Goal: Task Accomplishment & Management: Manage account settings

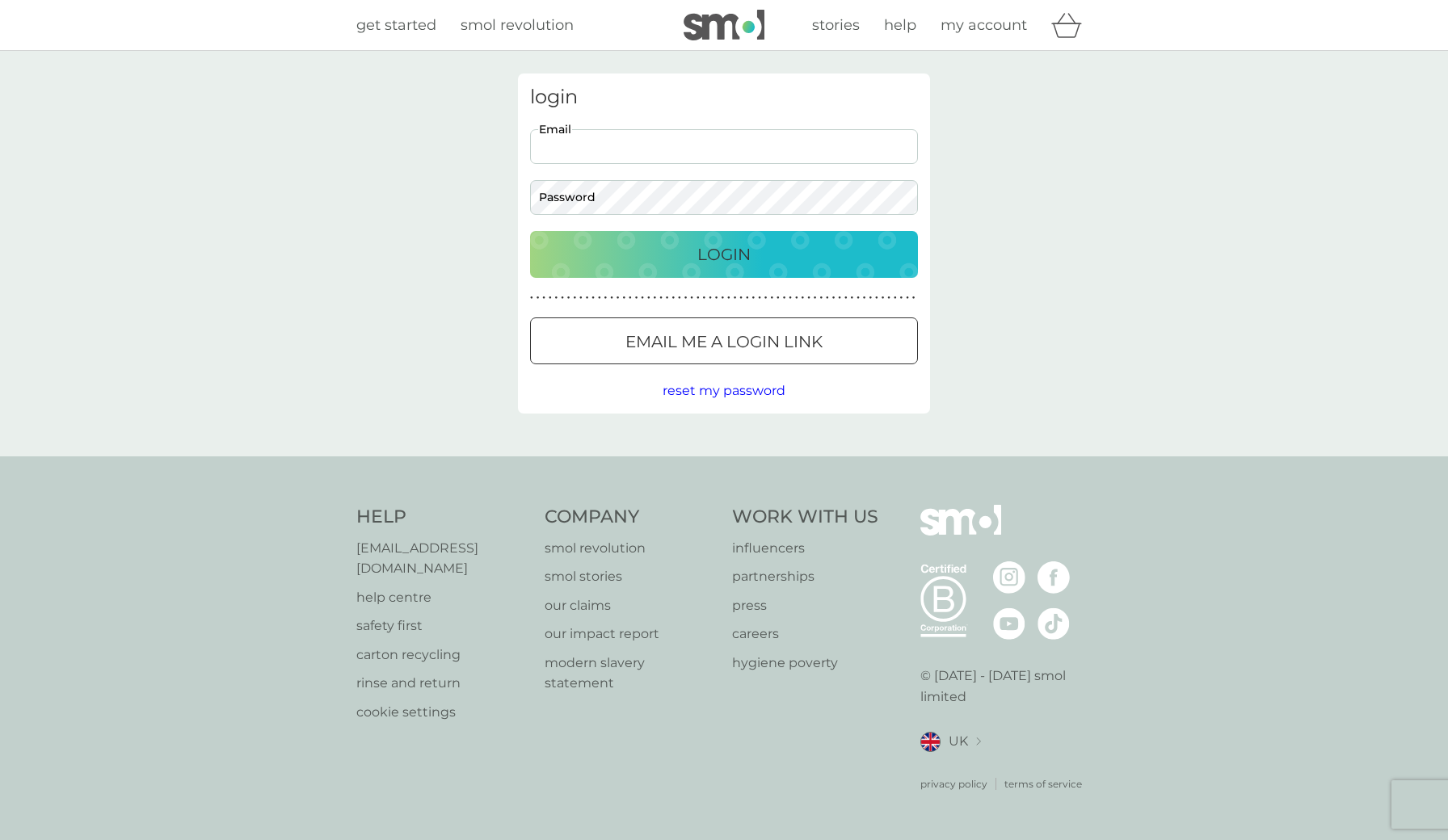
type input "[PERSON_NAME][EMAIL_ADDRESS][DOMAIN_NAME]"
click at [724, 254] on button "Login" at bounding box center [724, 255] width 387 height 47
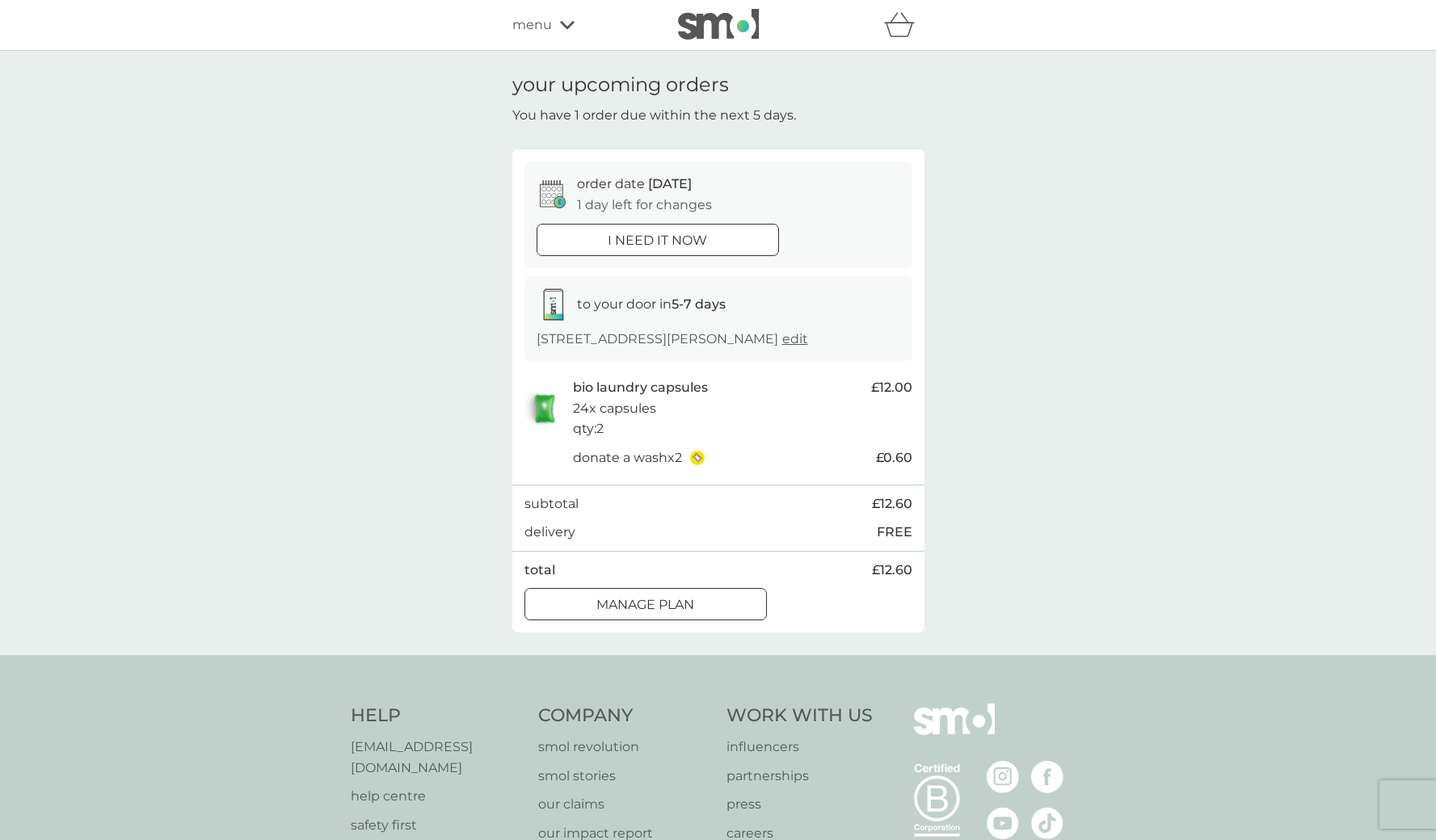
click at [543, 17] on span "menu" at bounding box center [533, 25] width 40 height 21
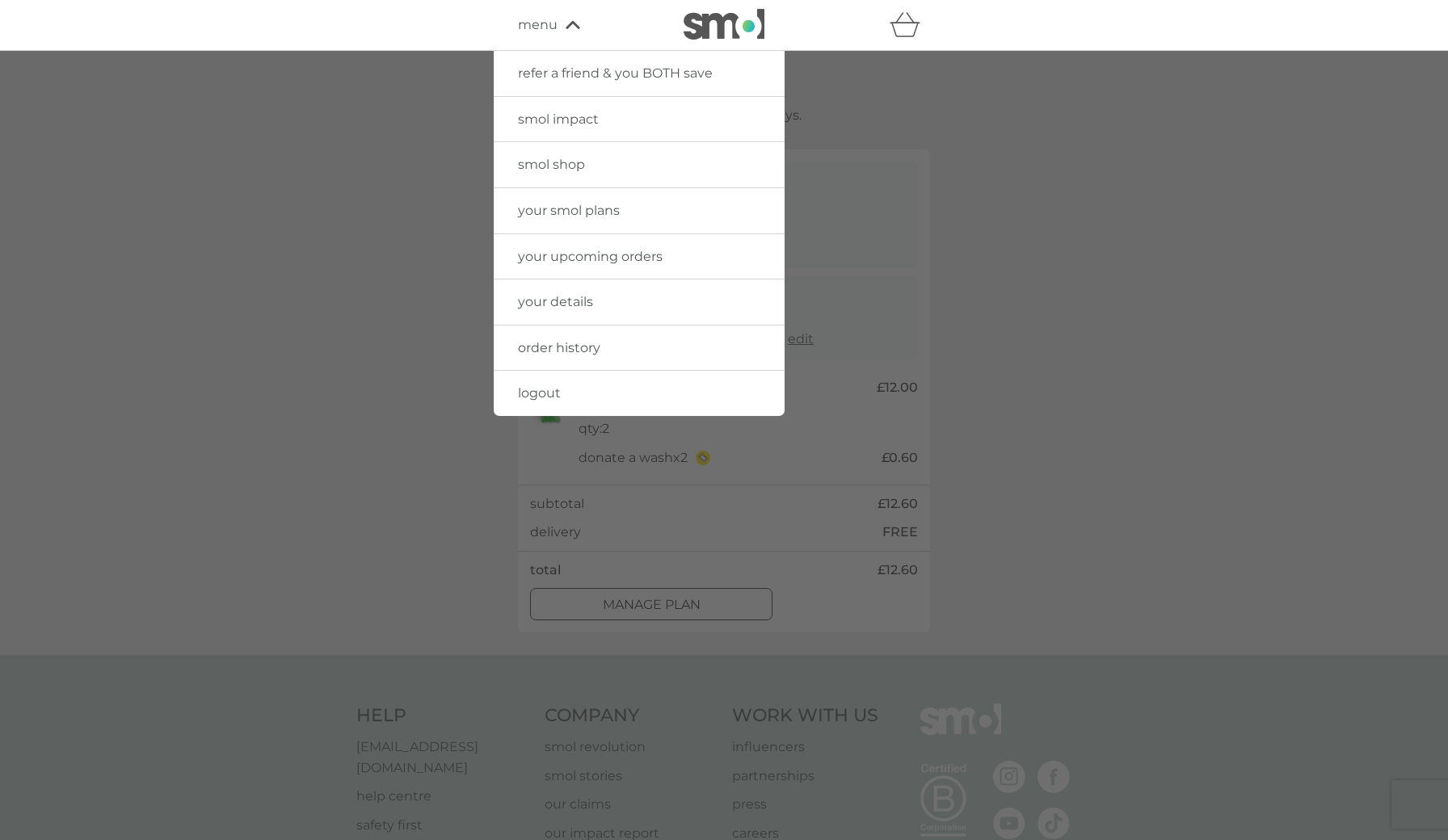
click at [563, 211] on span "your smol plans" at bounding box center [568, 210] width 102 height 16
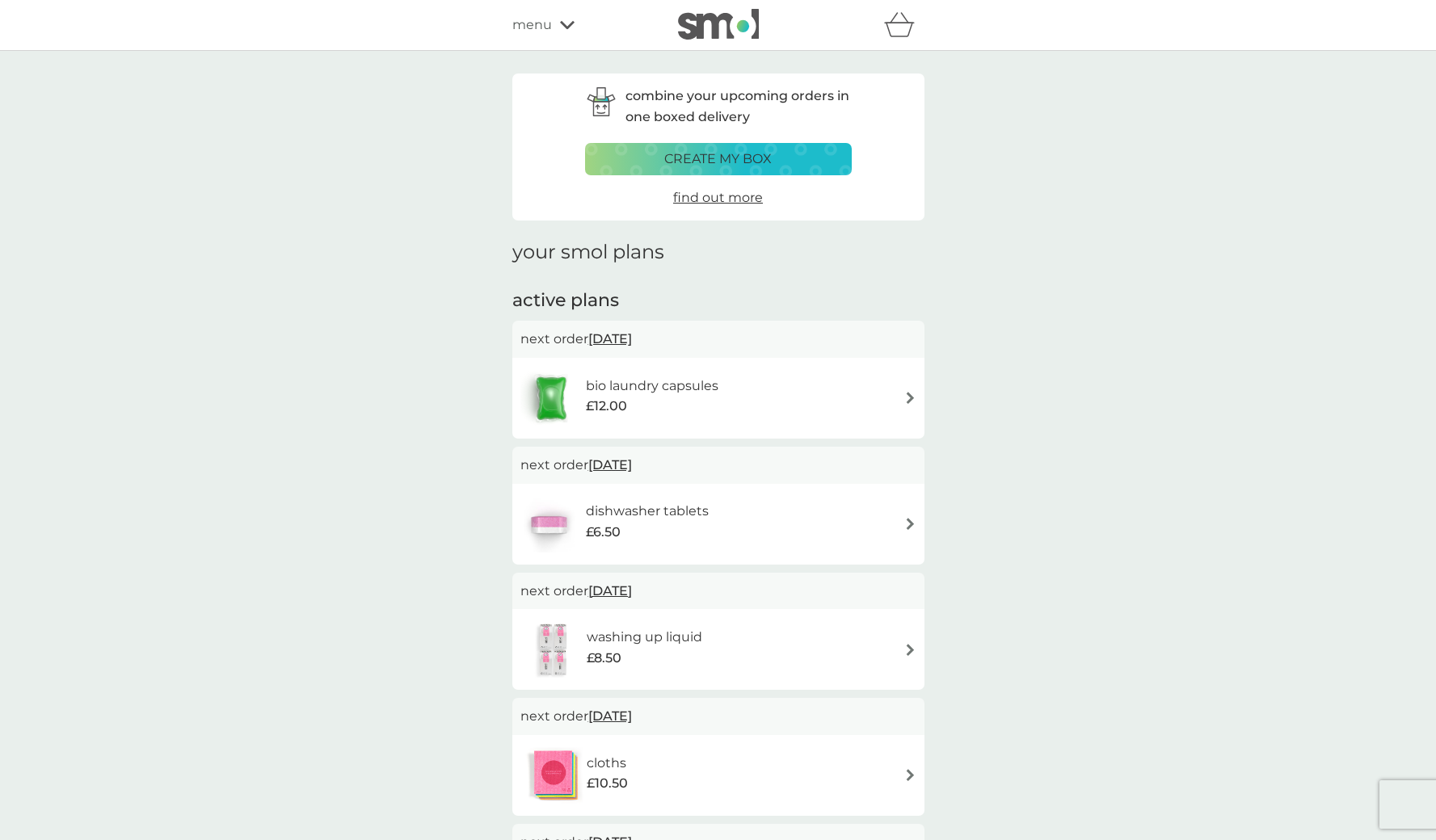
click at [663, 522] on div "£6.50" at bounding box center [646, 532] width 122 height 21
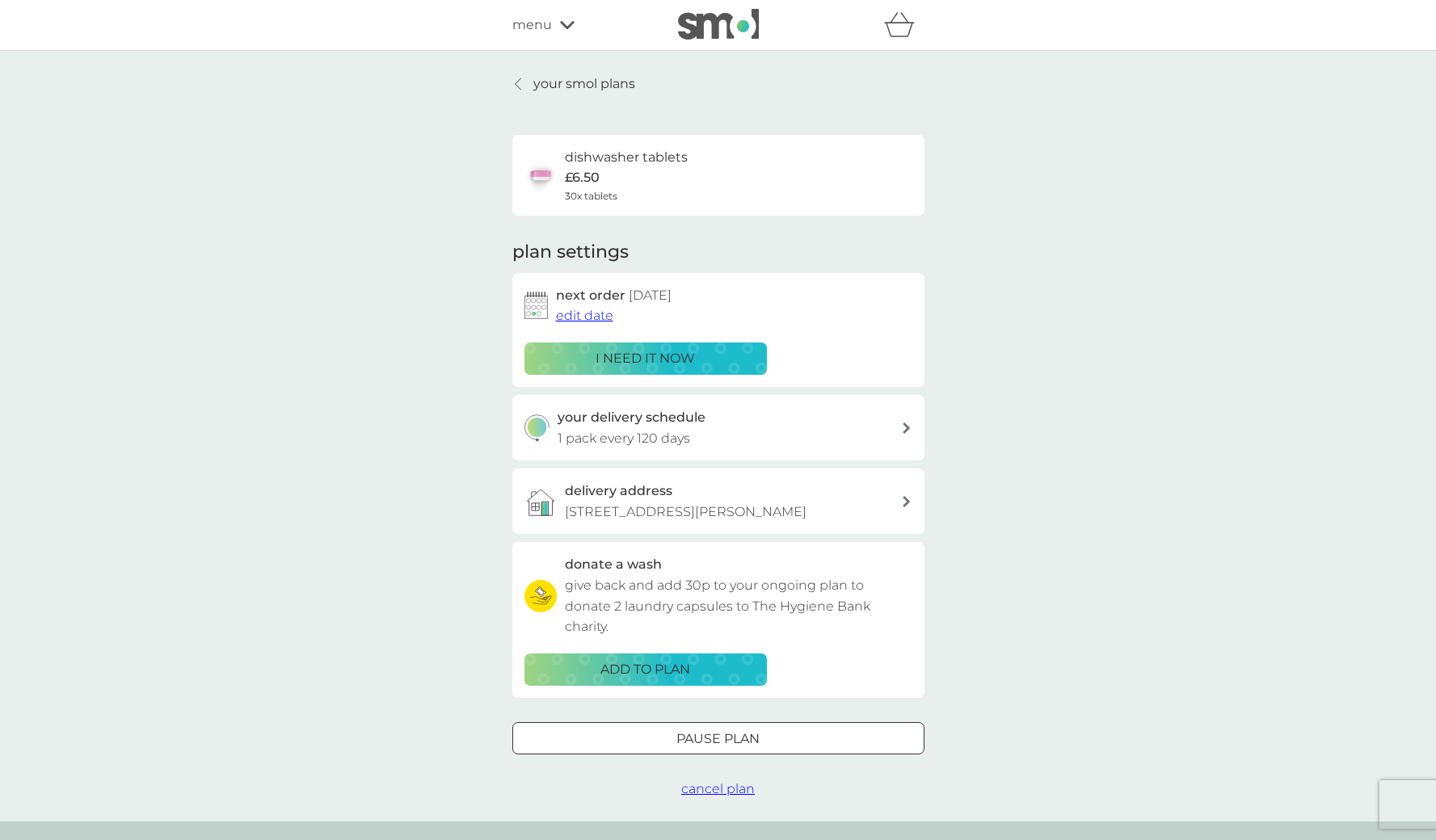
click at [711, 421] on div "your delivery schedule 1 pack every 120 days" at bounding box center [729, 427] width 343 height 41
select select "119"
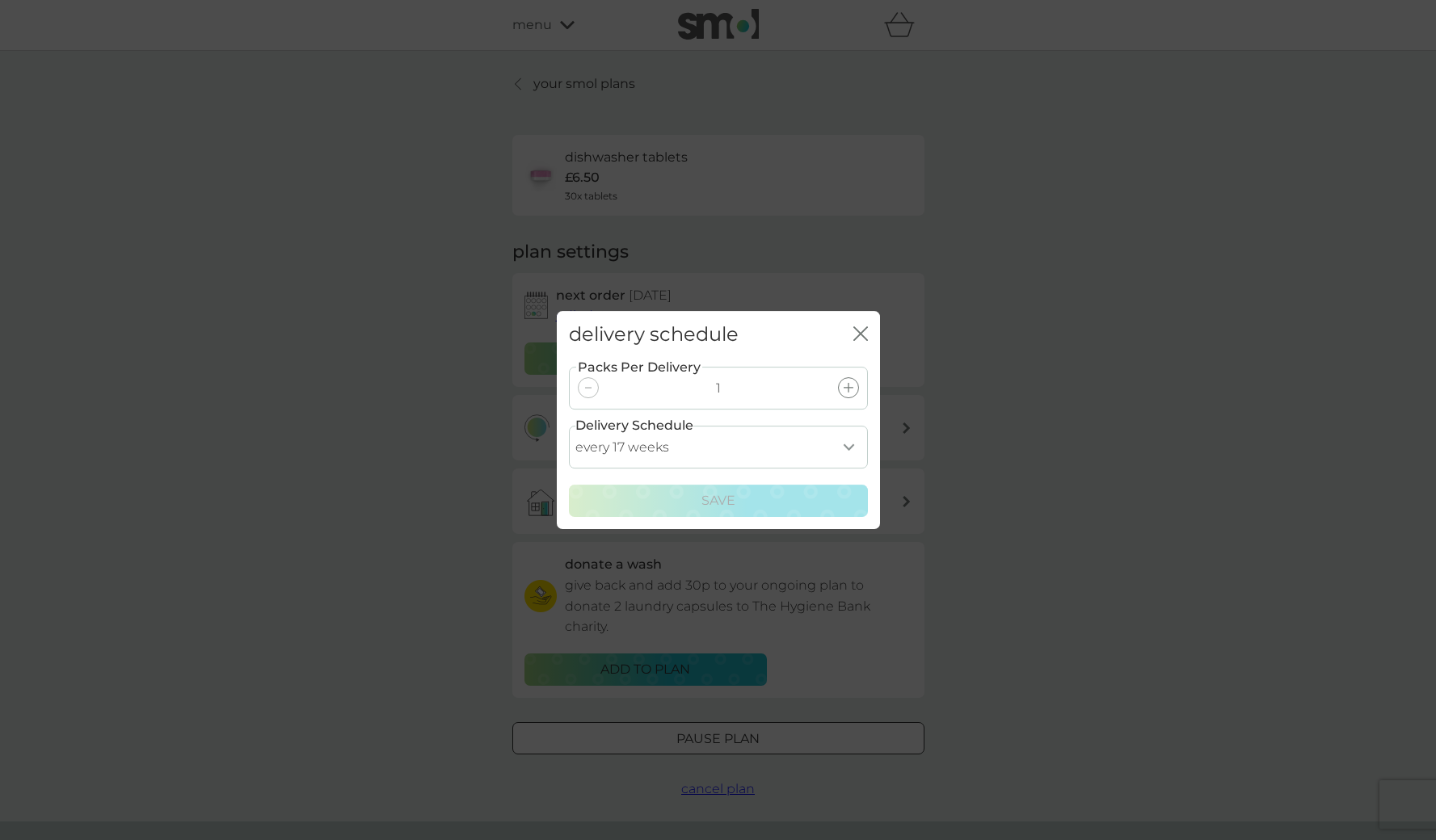
click at [843, 393] on div at bounding box center [849, 387] width 21 height 21
click at [758, 493] on div "Save" at bounding box center [718, 501] width 278 height 21
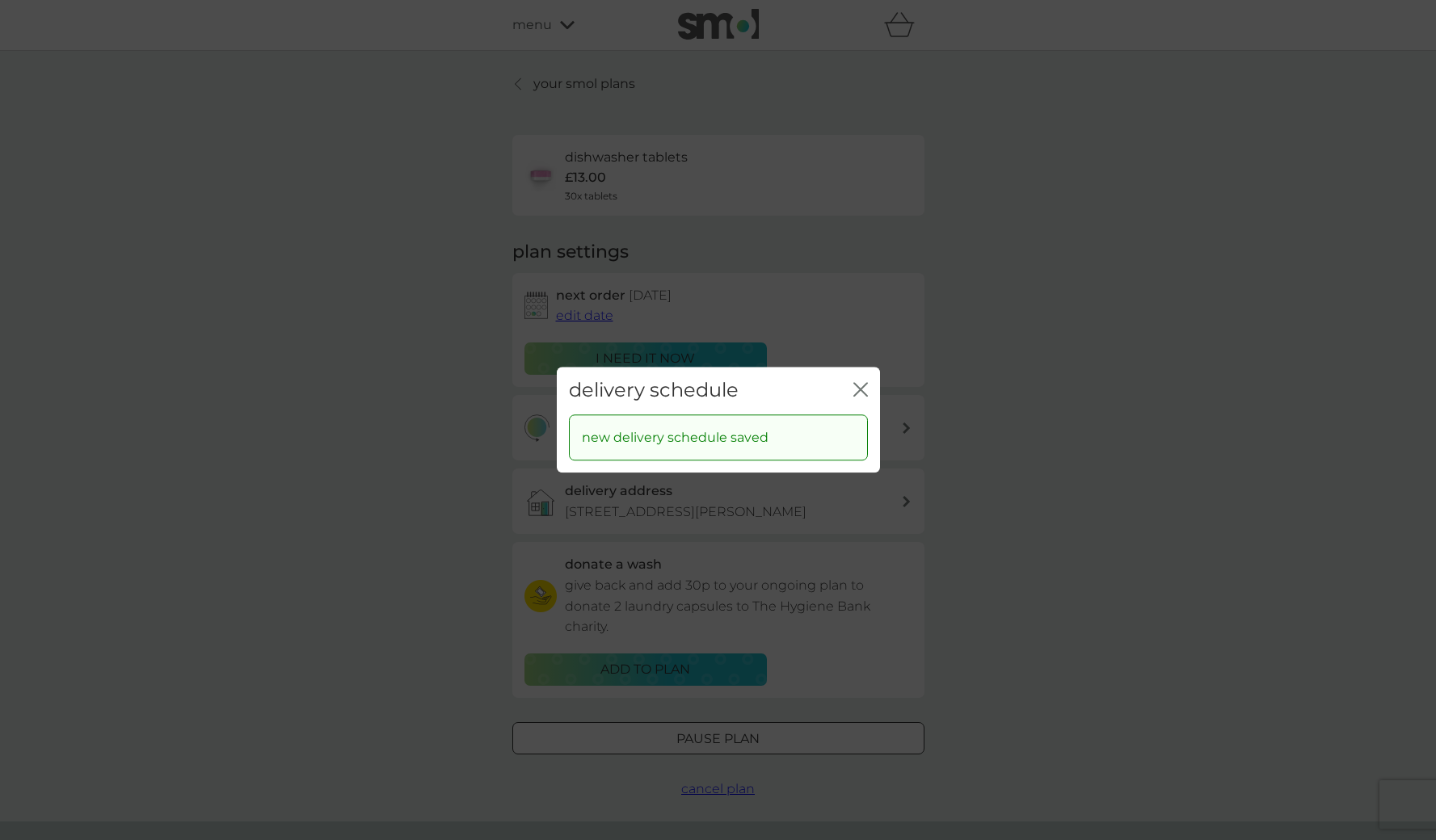
click at [852, 400] on div "delivery schedule close" at bounding box center [718, 390] width 323 height 48
click at [861, 390] on icon "close" at bounding box center [864, 389] width 6 height 13
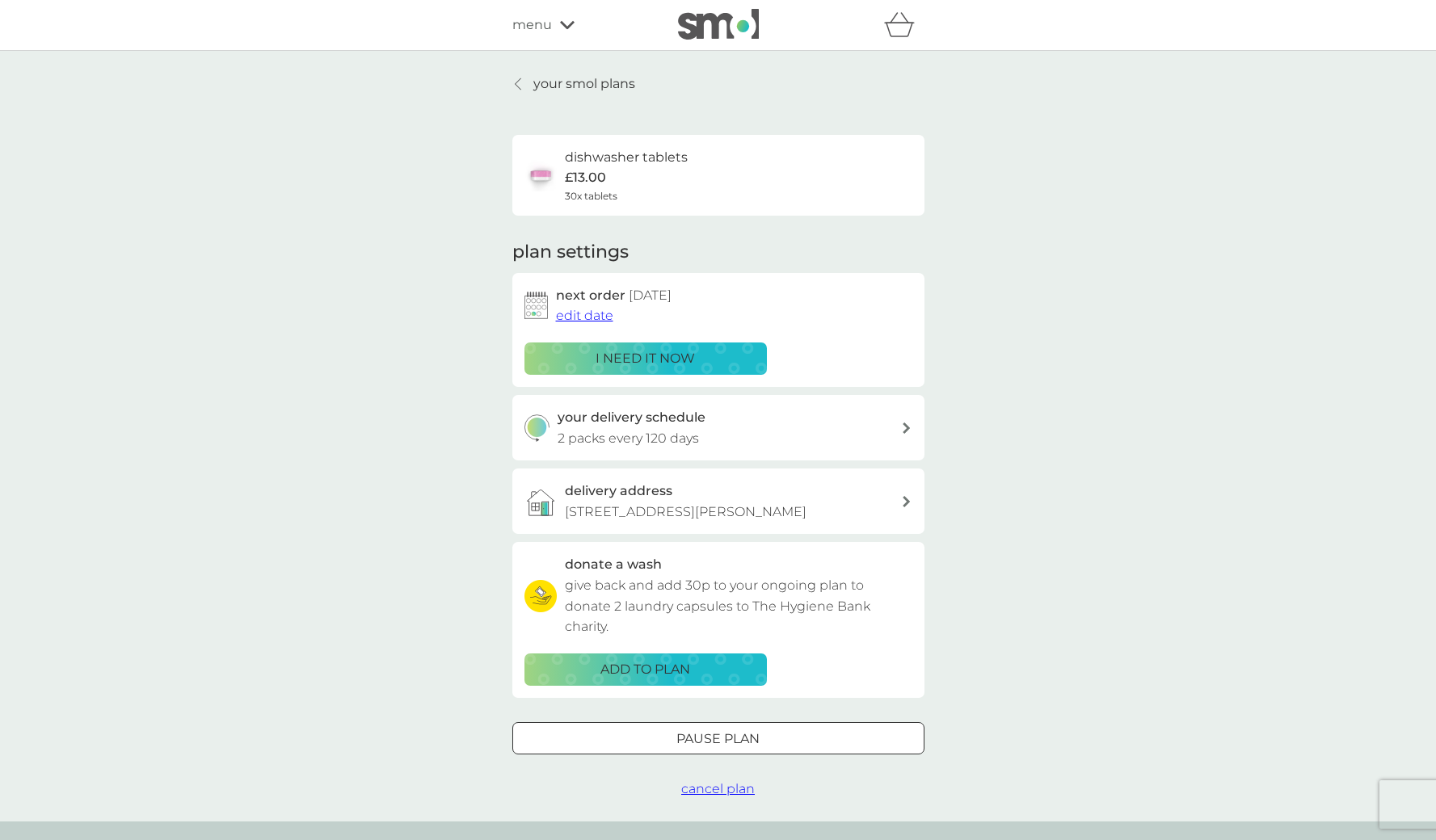
click at [546, 83] on p "your smol plans" at bounding box center [584, 84] width 102 height 21
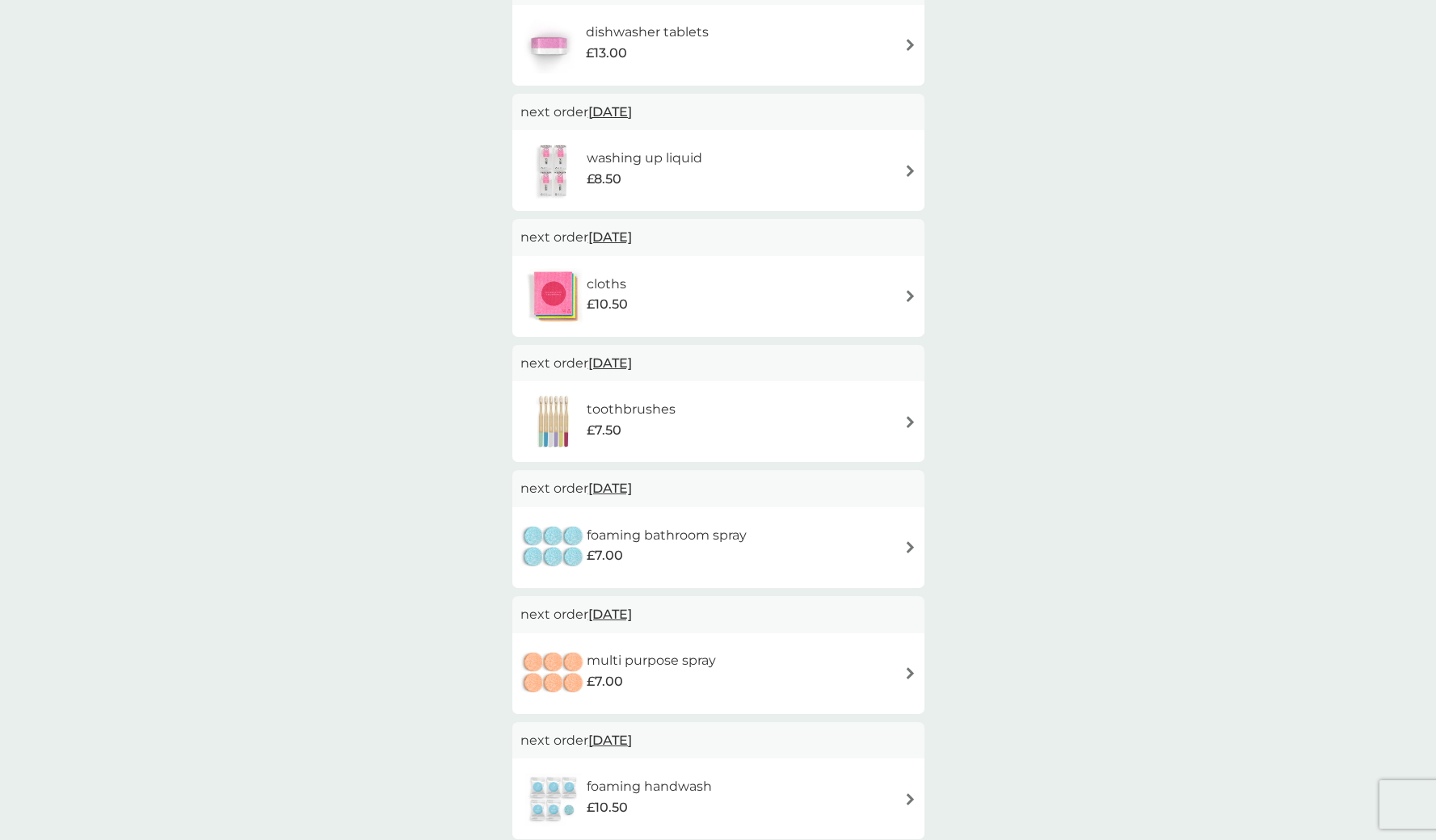
scroll to position [202, 0]
